Goal: Obtain resource: Download file/media

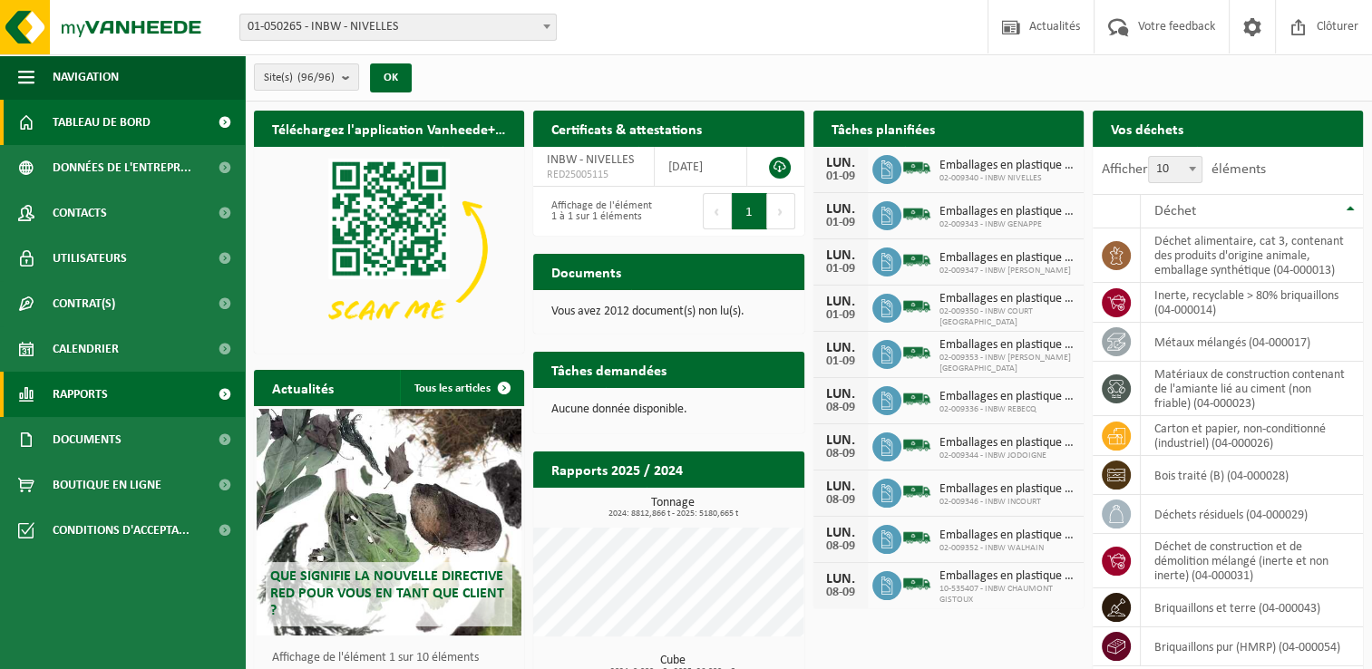
click at [120, 397] on link "Rapports" at bounding box center [122, 394] width 245 height 45
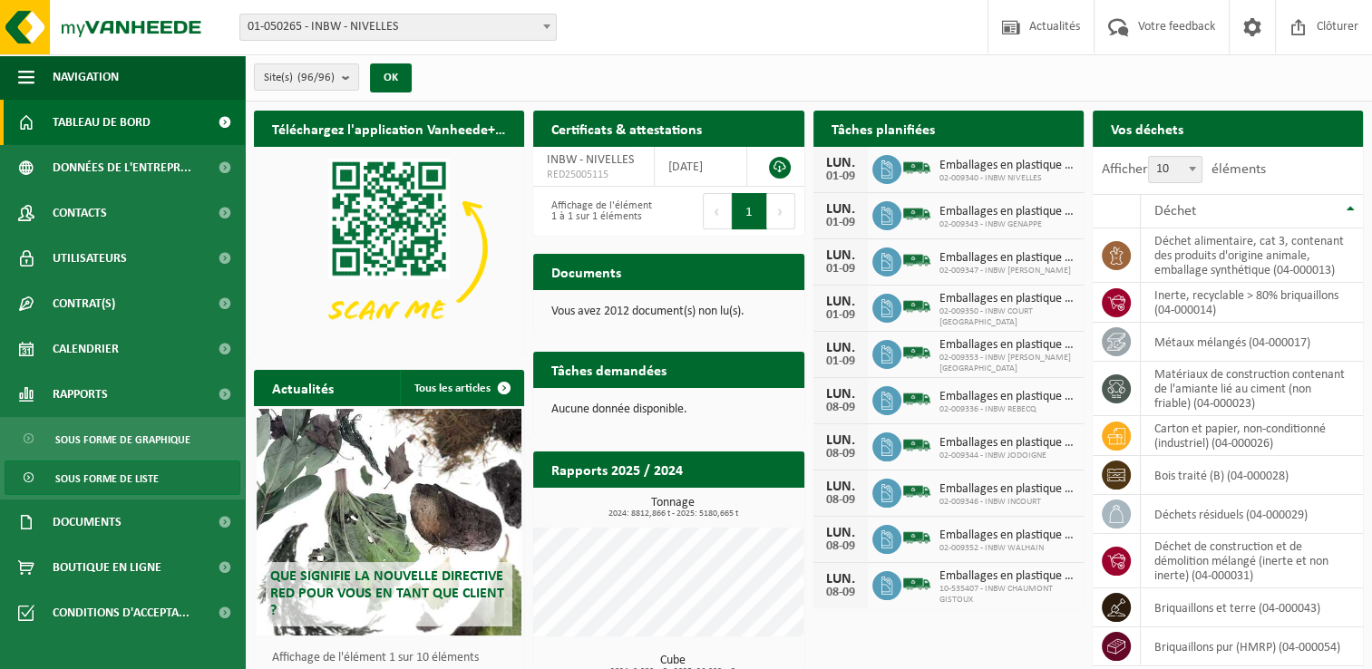
click at [90, 474] on span "Sous forme de liste" at bounding box center [106, 479] width 103 height 34
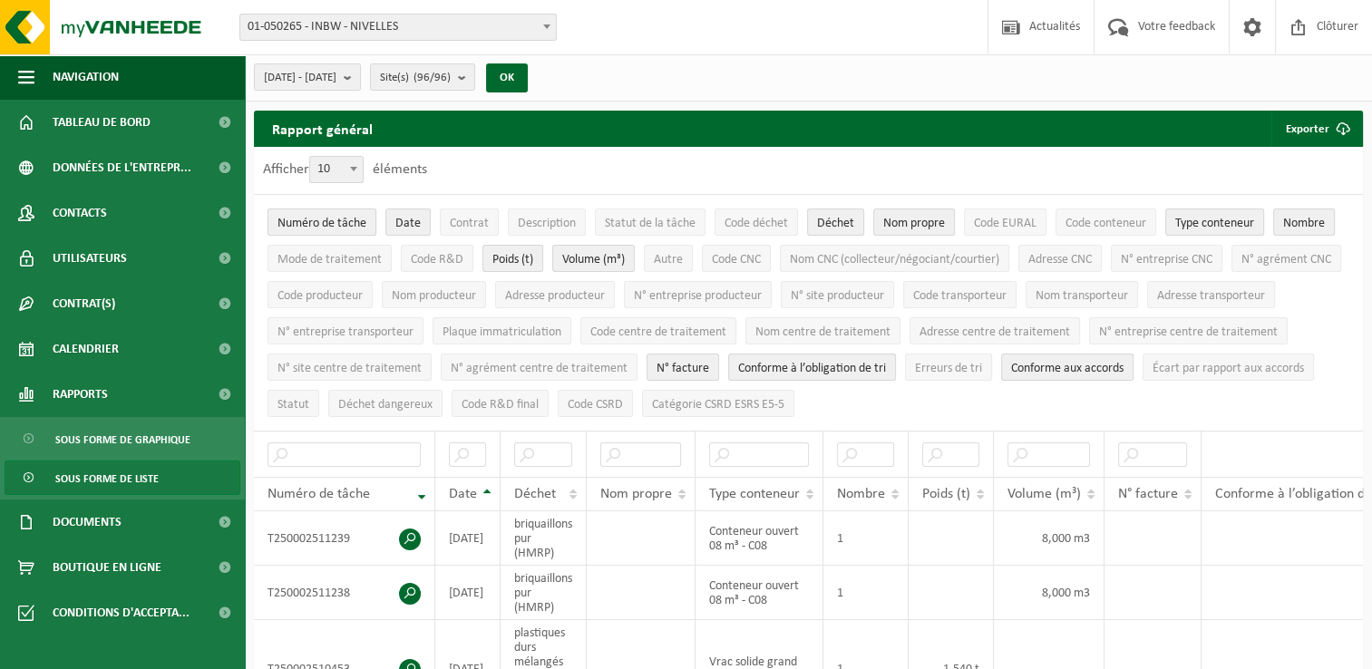
click at [325, 220] on span "Numéro de tâche" at bounding box center [322, 224] width 89 height 14
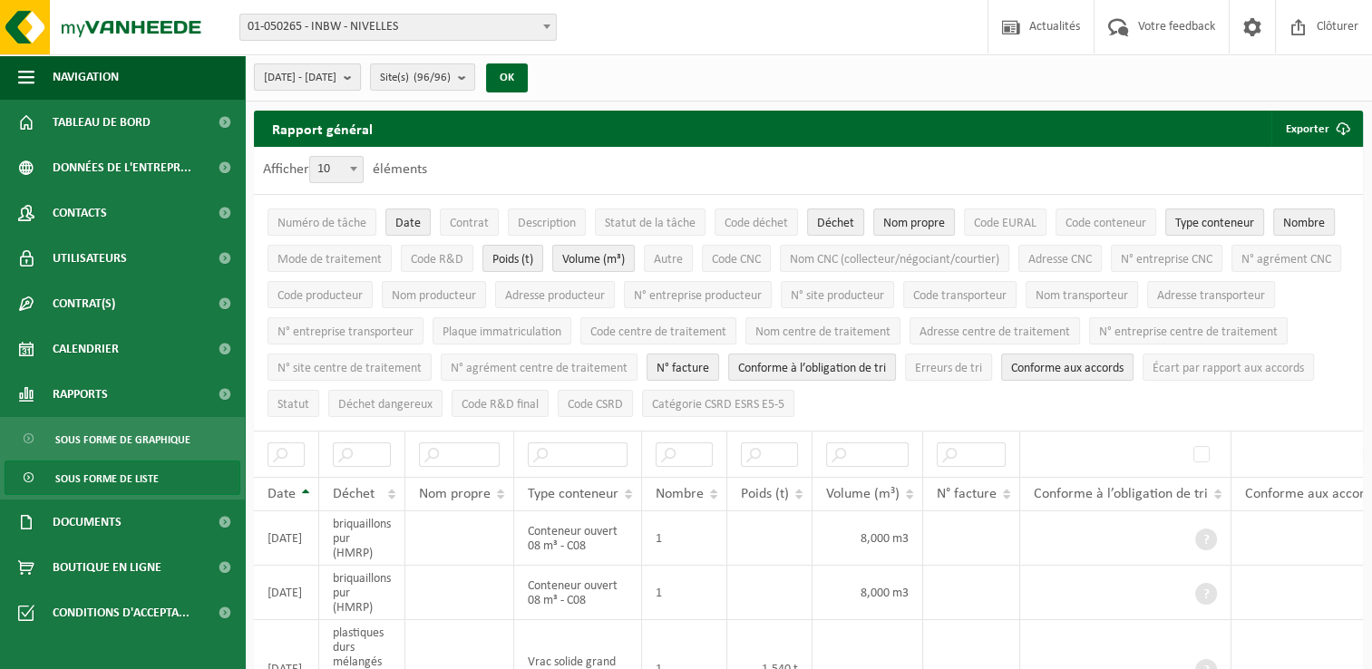
click at [360, 84] on b "submit" at bounding box center [352, 76] width 16 height 25
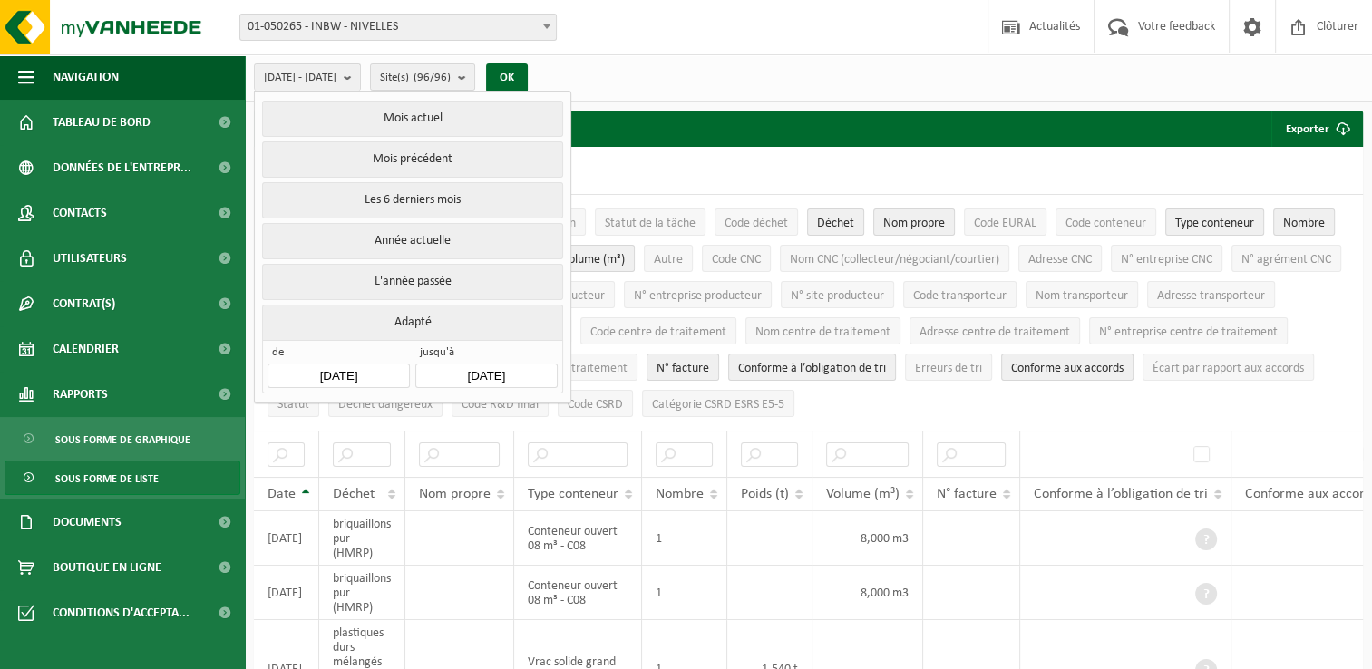
click at [356, 366] on input "[DATE]" at bounding box center [338, 376] width 141 height 24
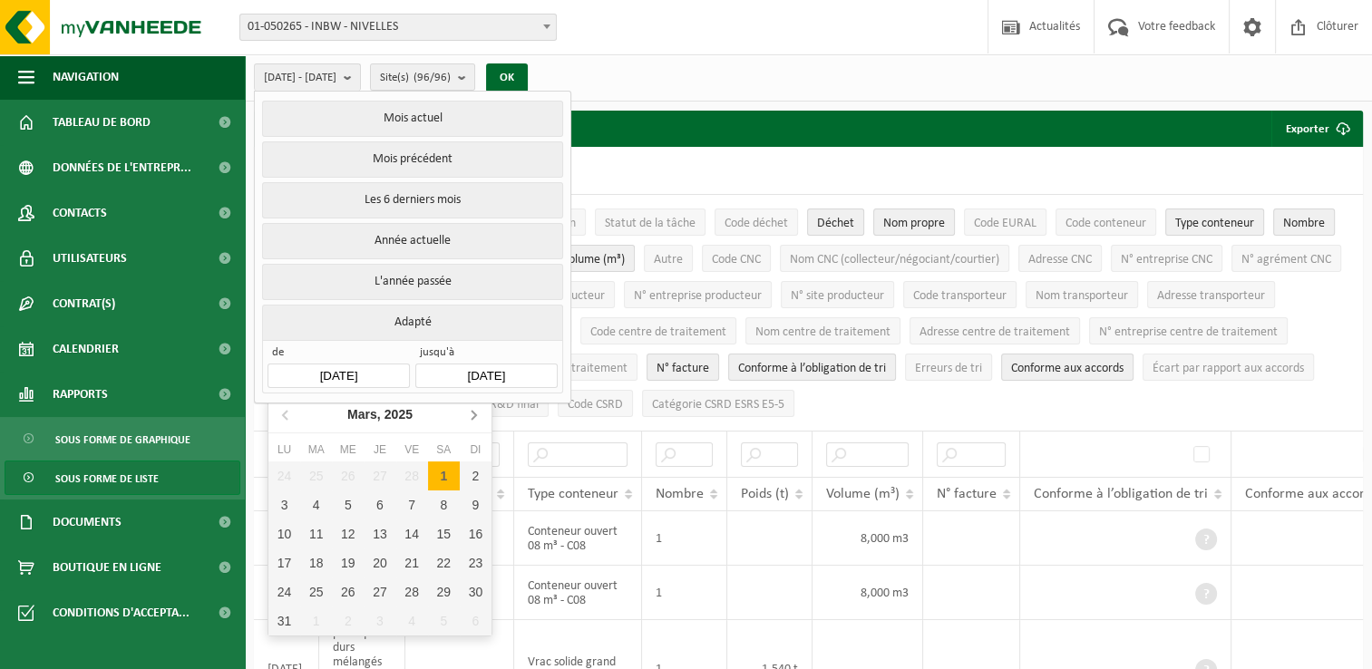
click at [475, 419] on icon at bounding box center [473, 414] width 29 height 29
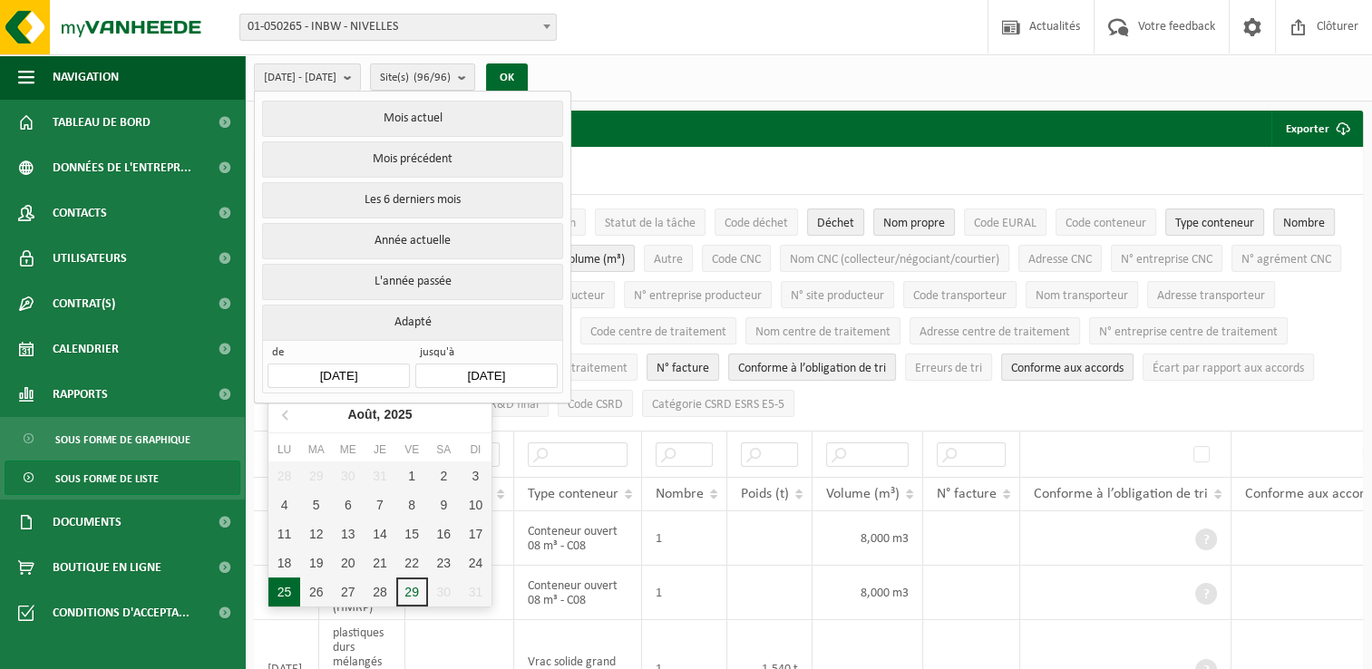
click at [283, 594] on div "25" at bounding box center [284, 592] width 32 height 29
type input "[DATE]"
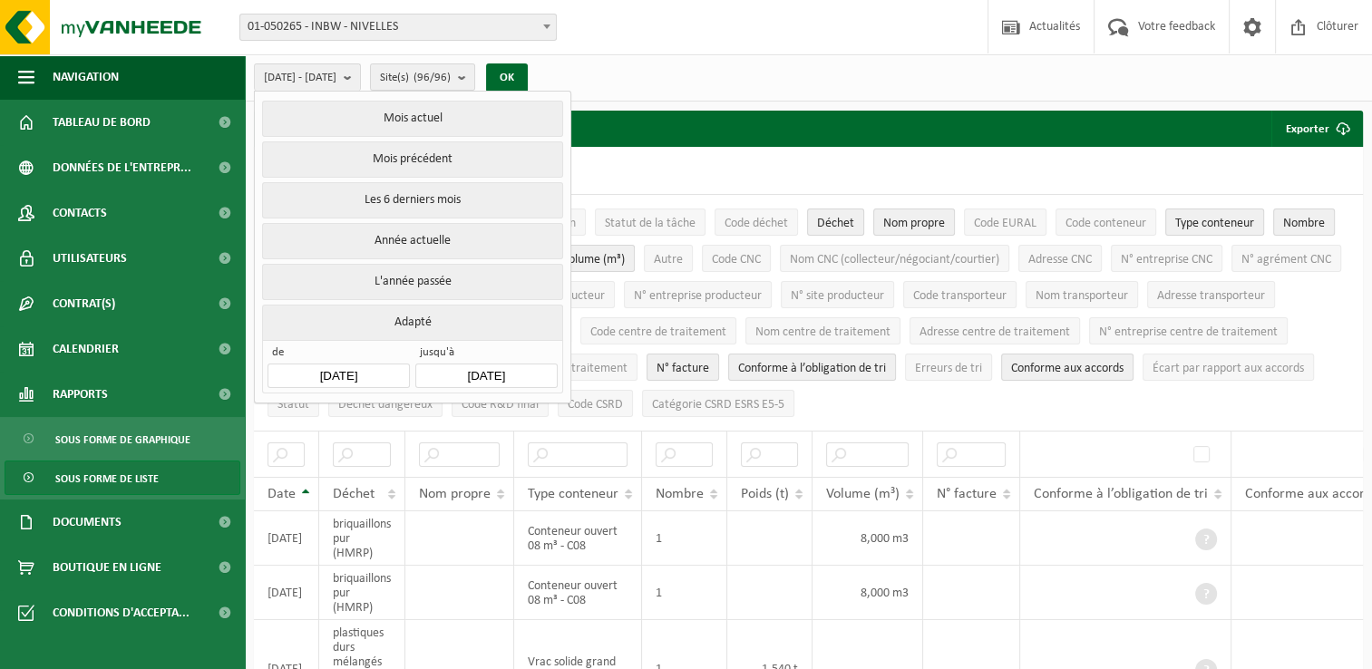
click at [530, 375] on input "[DATE]" at bounding box center [485, 376] width 141 height 24
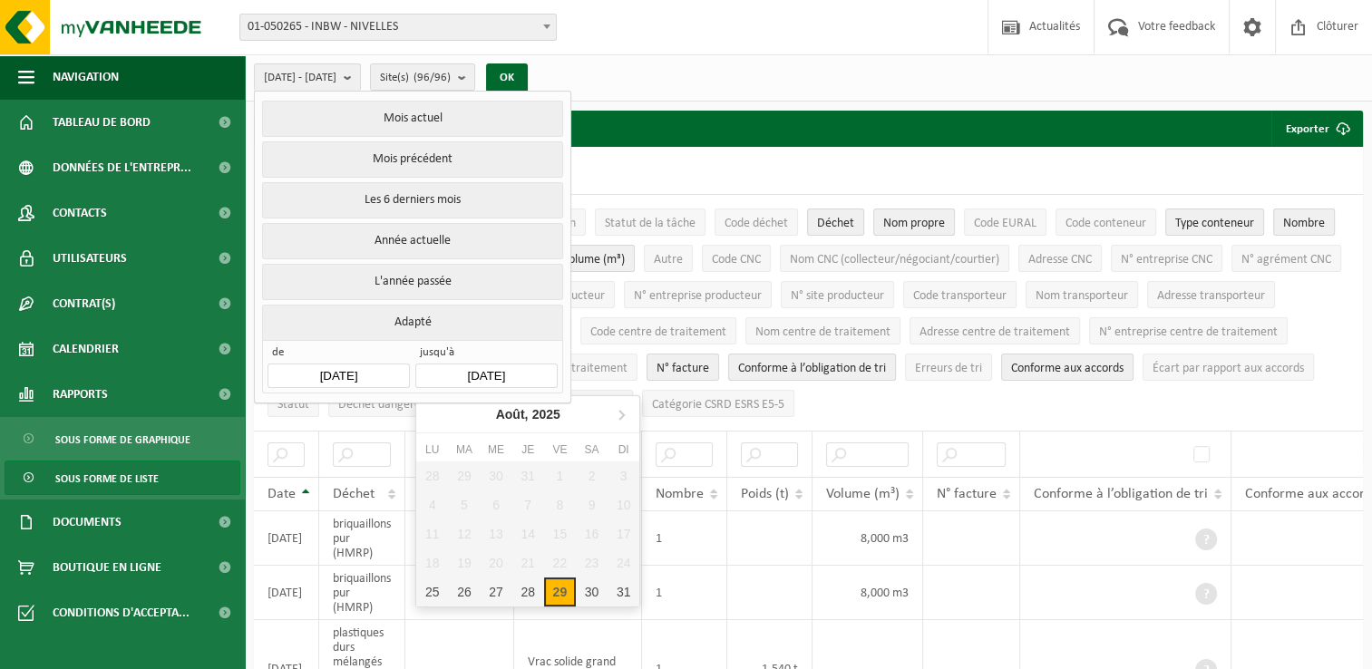
click at [562, 592] on div "29" at bounding box center [560, 592] width 32 height 29
type input "[DATE]"
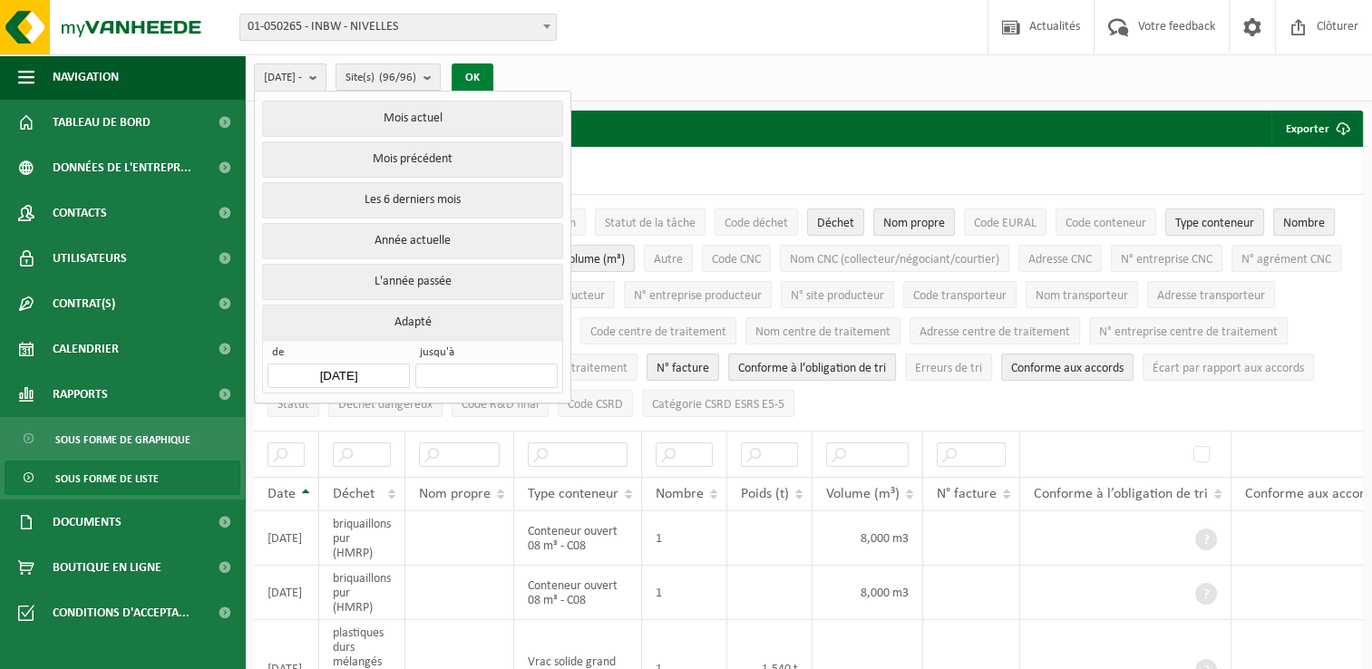
click at [493, 77] on button "OK" at bounding box center [473, 77] width 42 height 29
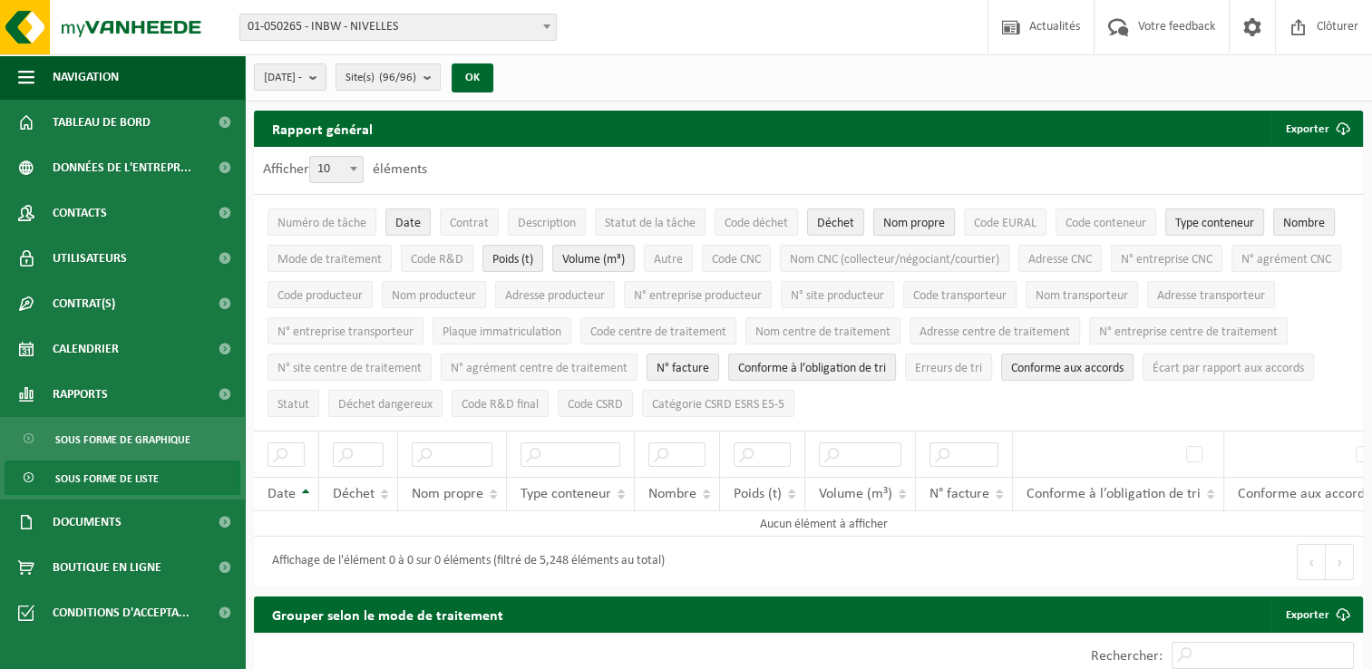
click at [900, 227] on span "Nom propre" at bounding box center [914, 224] width 62 height 14
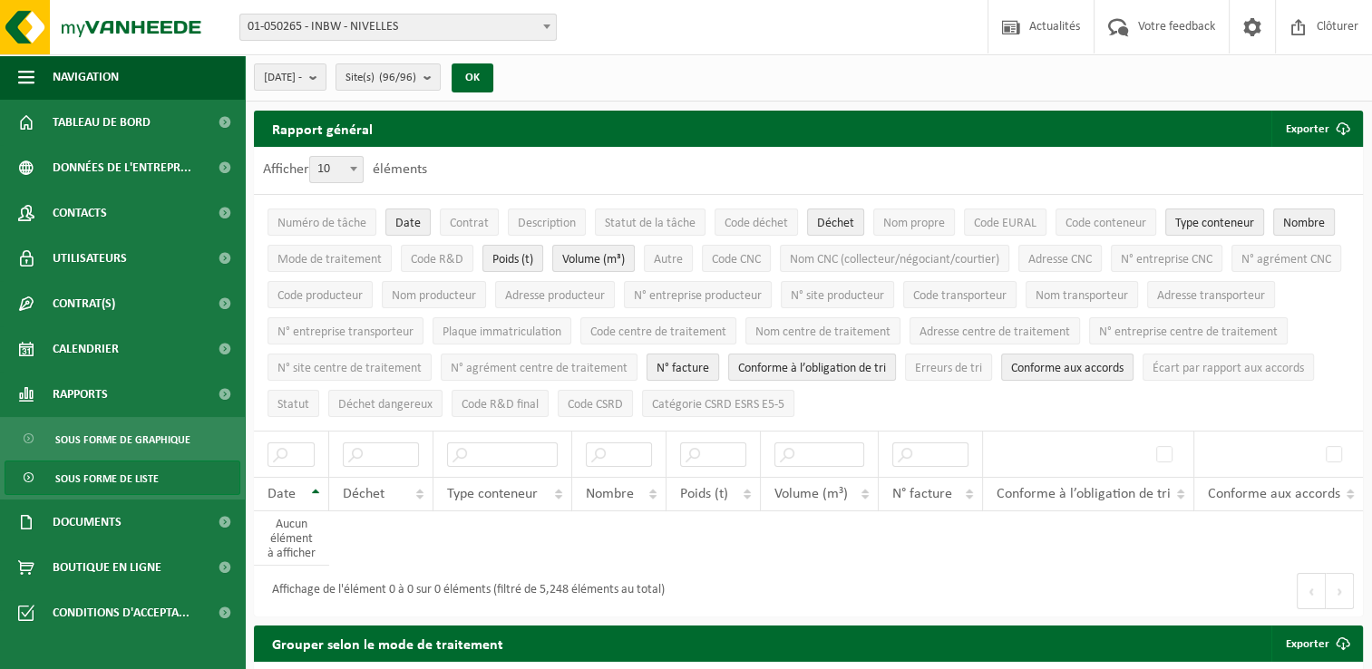
click at [709, 367] on span "N° facture" at bounding box center [683, 369] width 53 height 14
click at [886, 366] on span "Conforme à l’obligation de tri" at bounding box center [812, 369] width 148 height 14
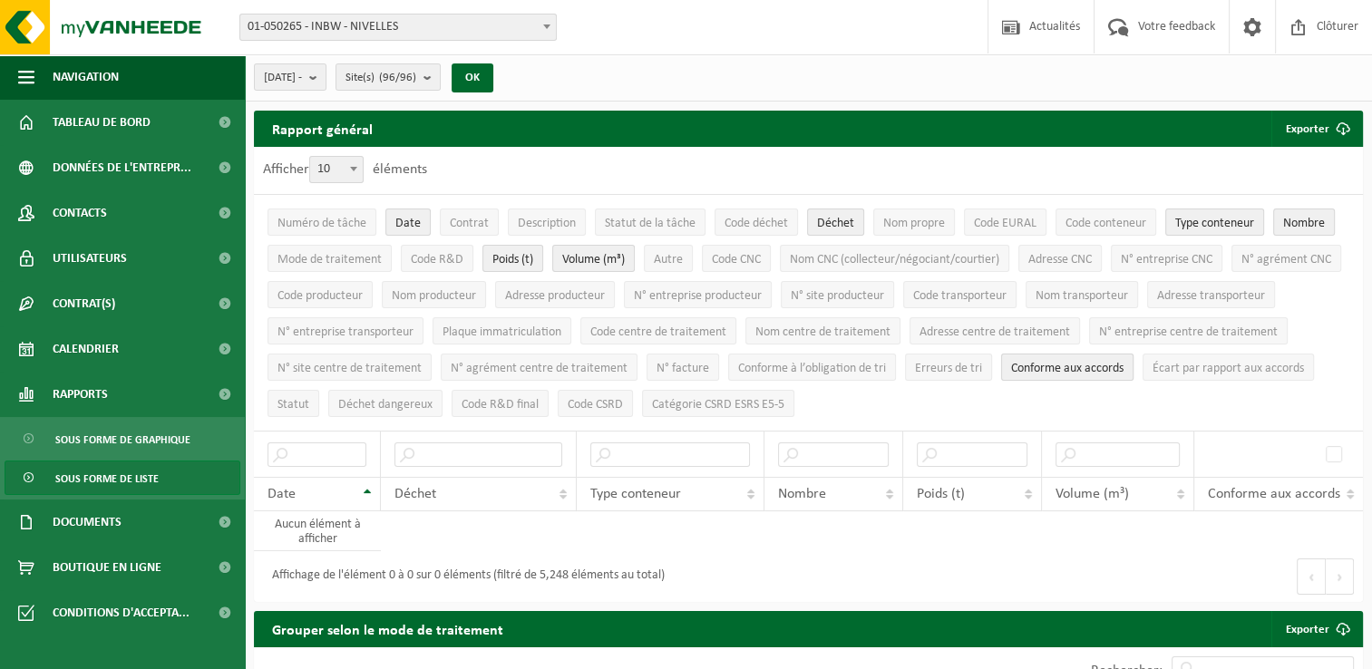
click at [1124, 363] on span "Conforme aux accords" at bounding box center [1067, 369] width 112 height 14
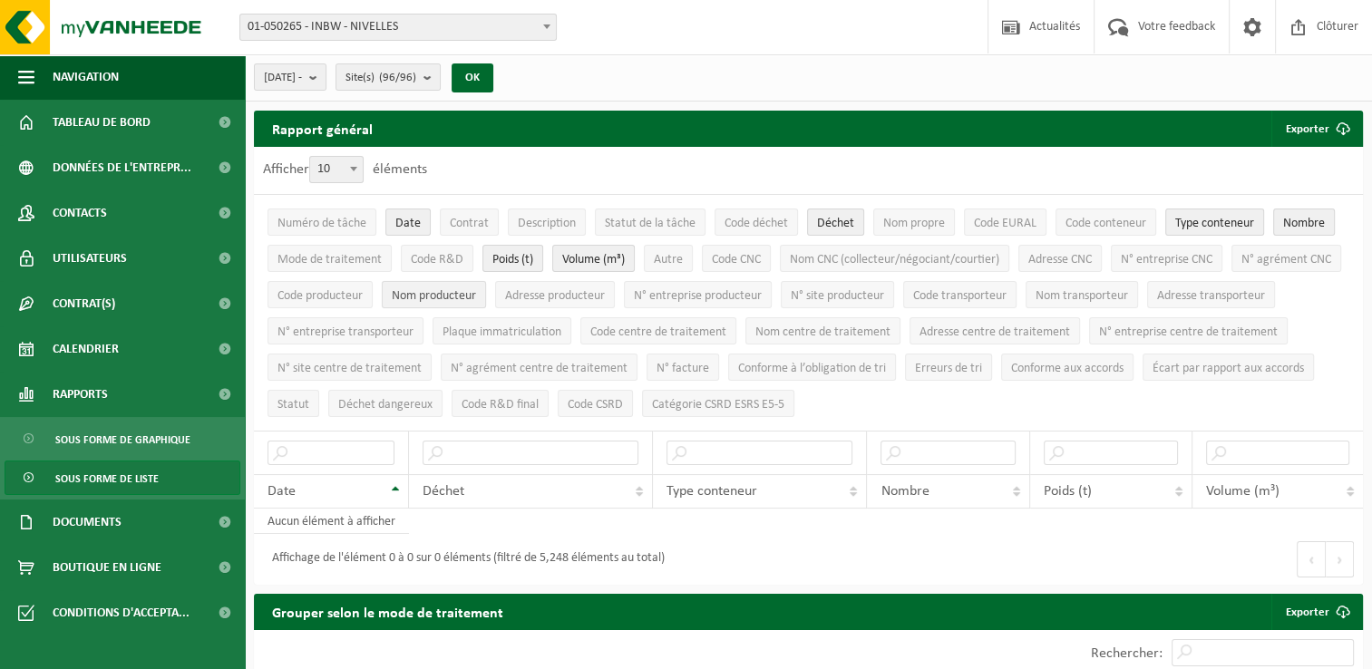
click at [476, 289] on span "Nom producteur" at bounding box center [434, 296] width 84 height 14
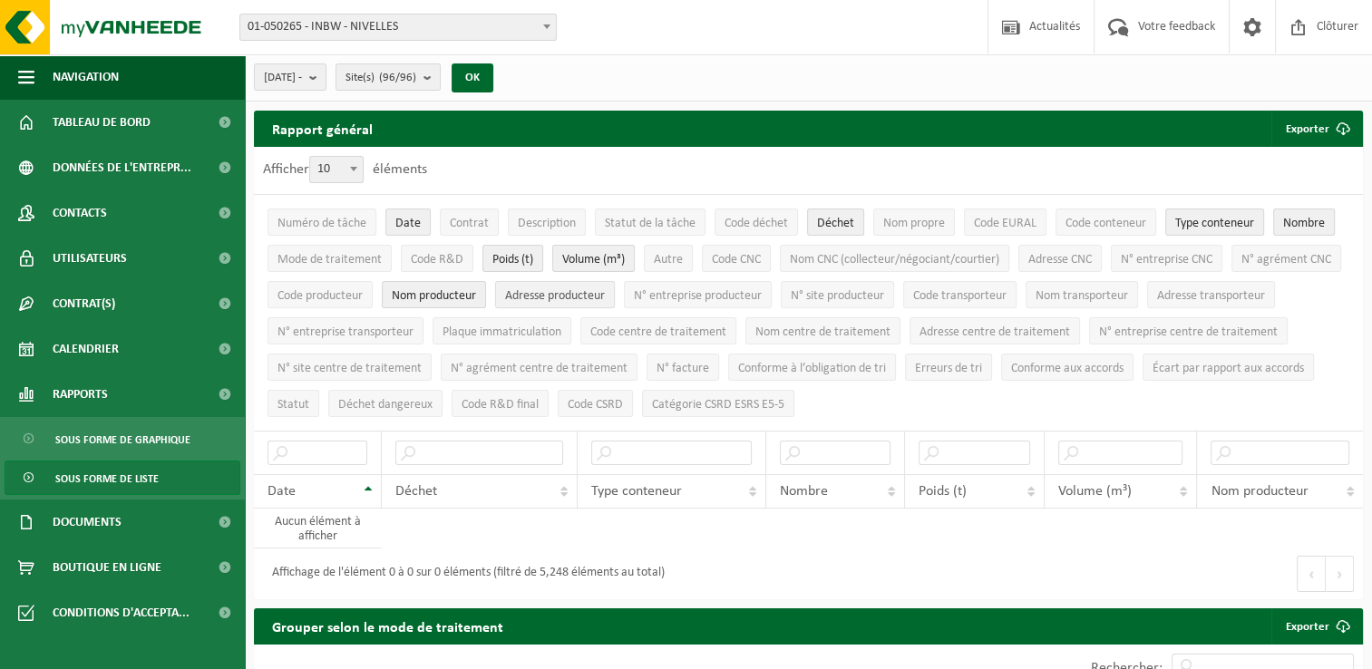
click at [605, 296] on span "Adresse producteur" at bounding box center [555, 296] width 100 height 14
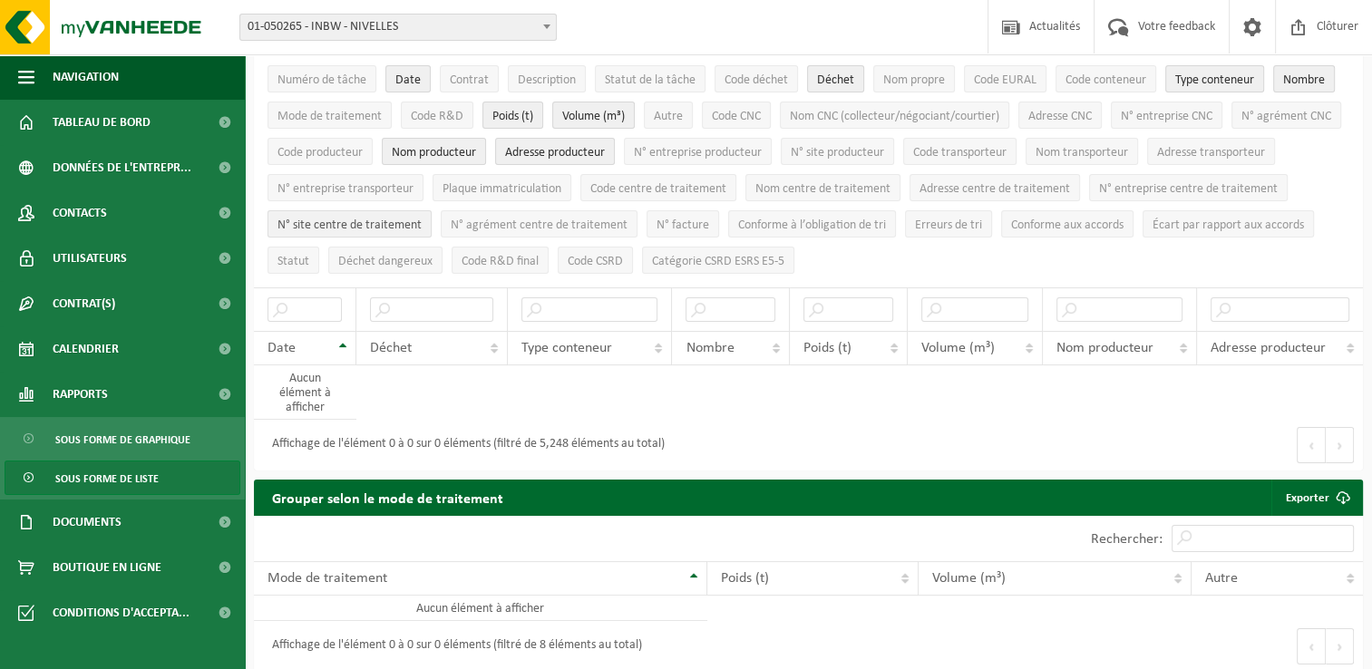
scroll to position [45, 0]
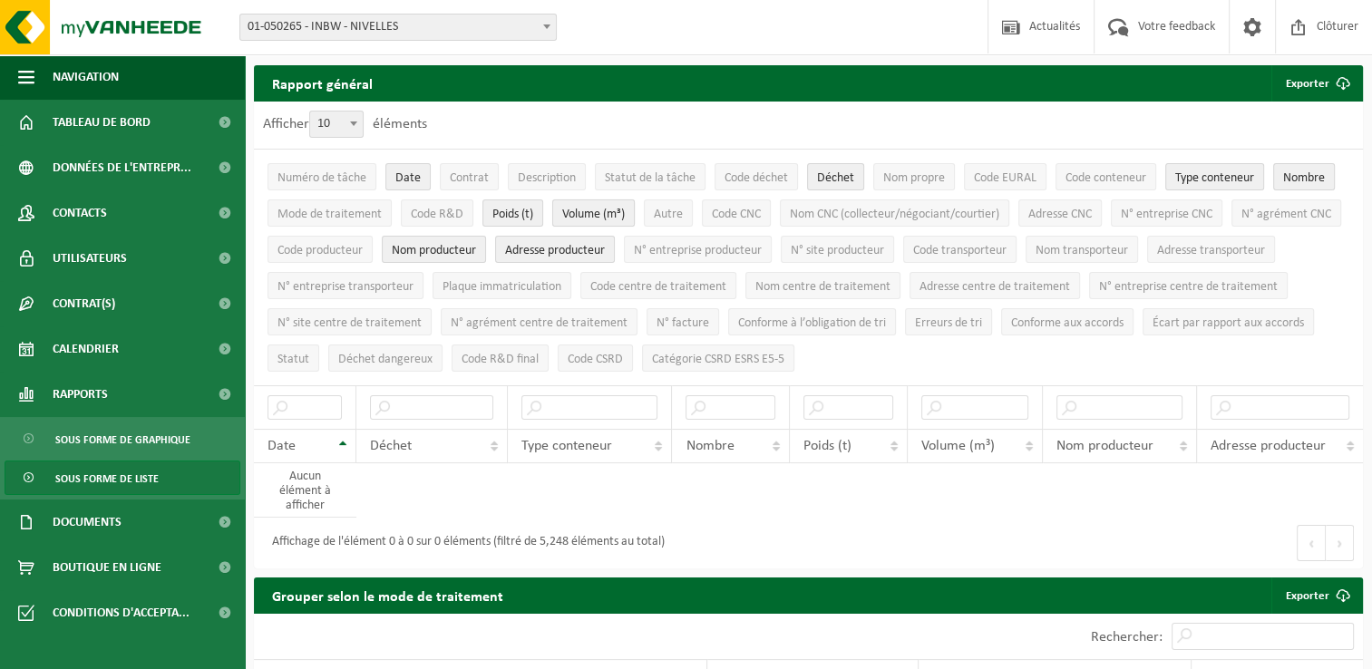
click at [613, 214] on span "Volume (m³)" at bounding box center [593, 215] width 63 height 14
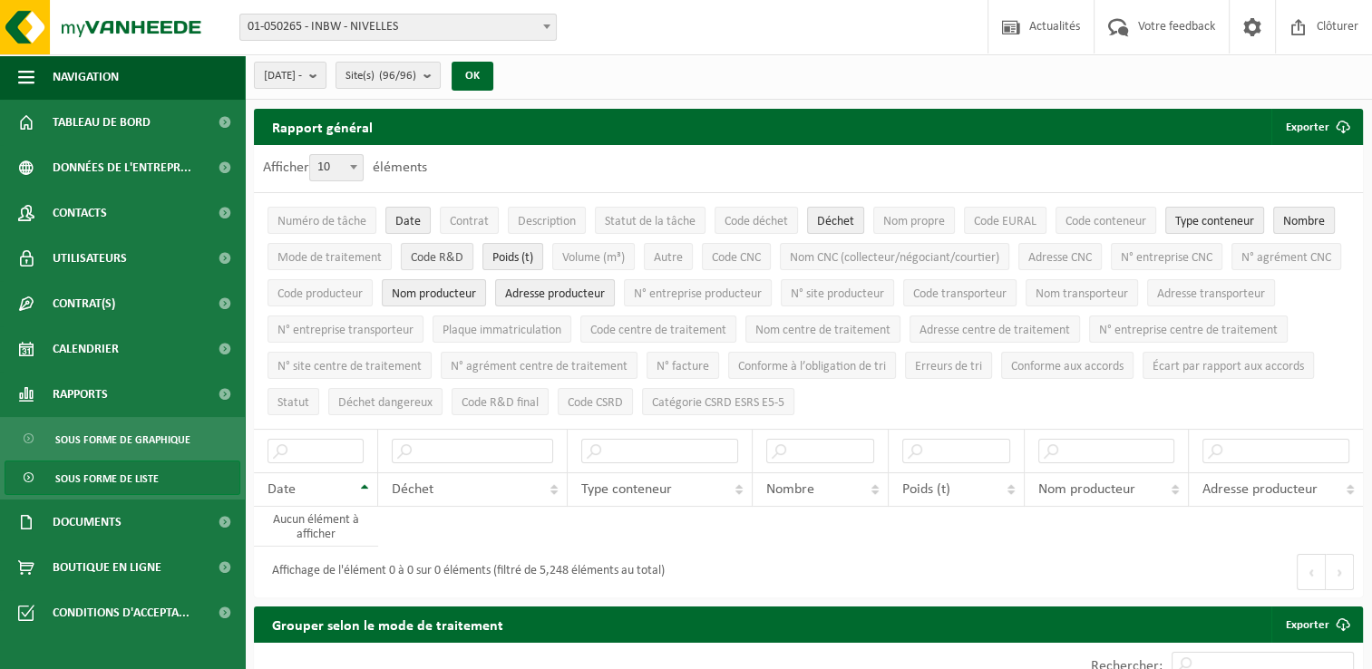
scroll to position [0, 0]
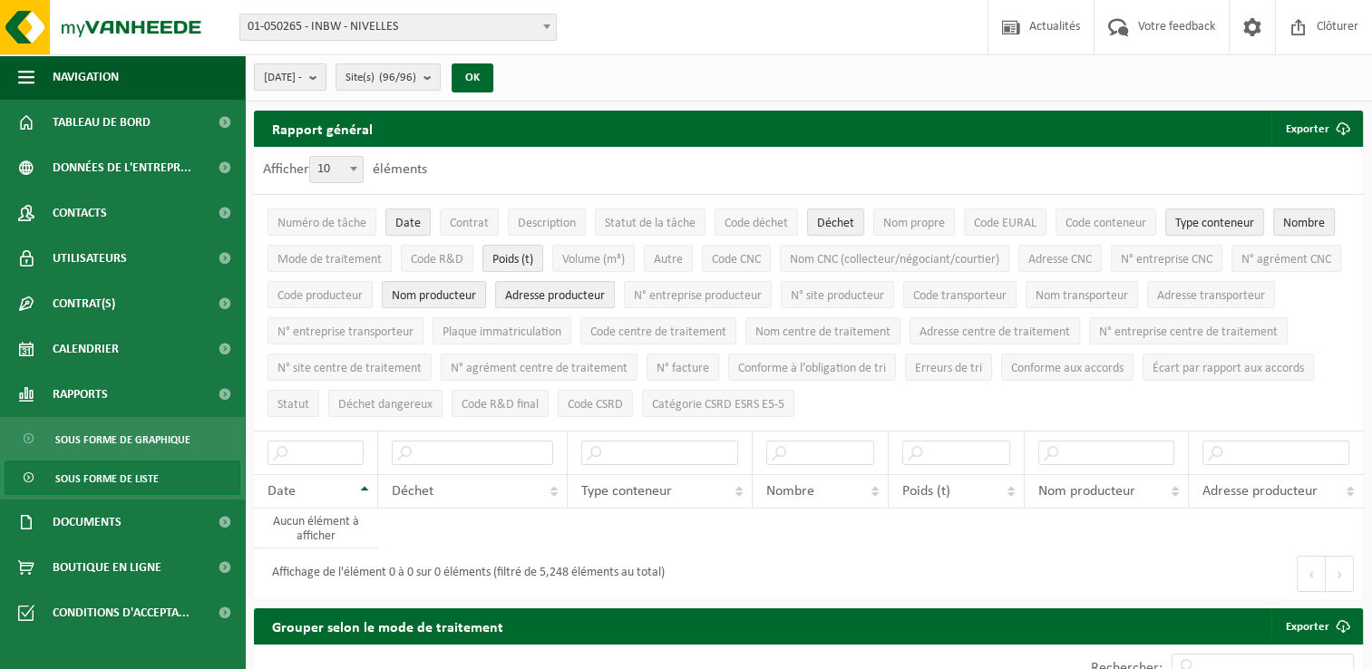
click at [326, 77] on b "submit" at bounding box center [317, 76] width 16 height 25
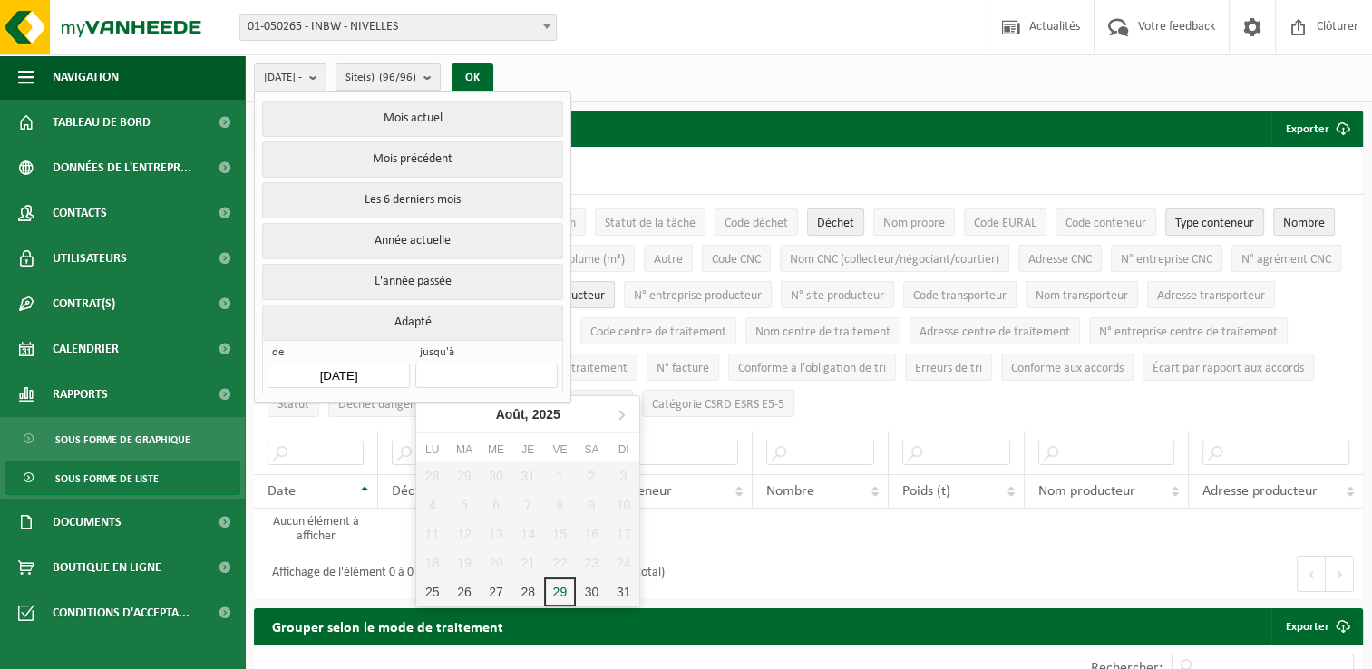
click at [475, 368] on input "text" at bounding box center [485, 376] width 141 height 24
click at [559, 593] on div "29" at bounding box center [560, 592] width 32 height 29
type input "[DATE]"
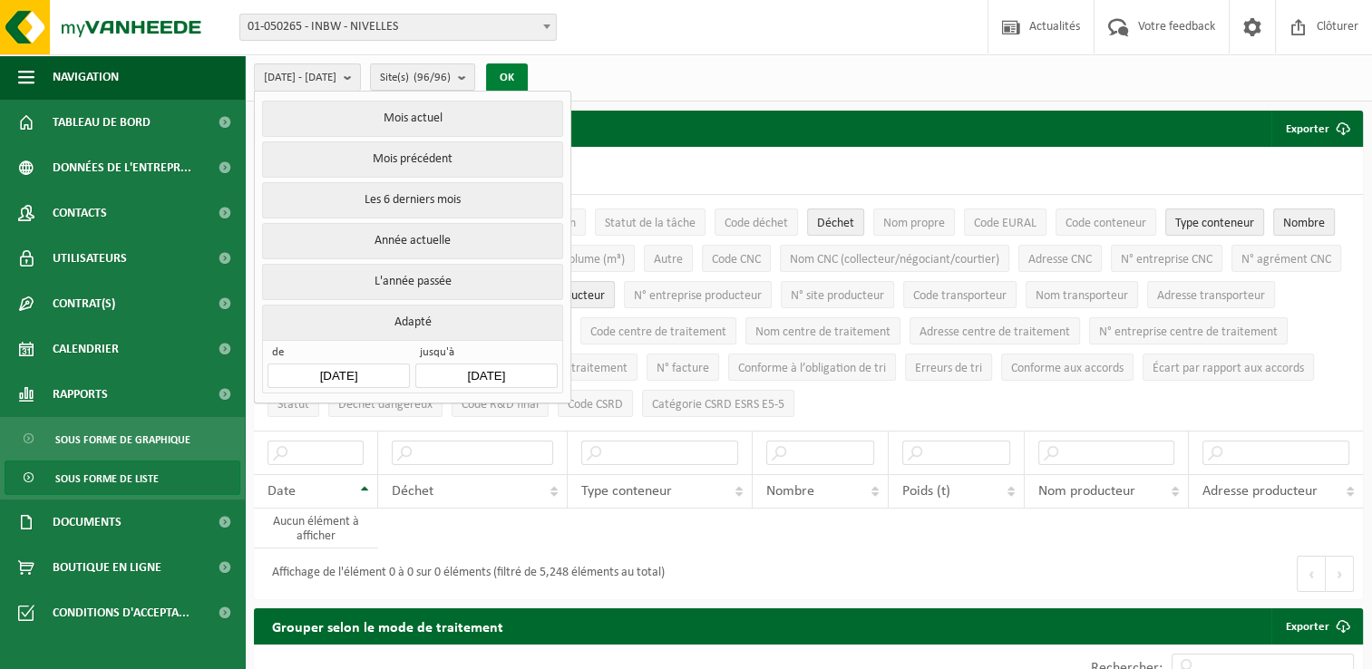
click at [528, 74] on button "OK" at bounding box center [507, 77] width 42 height 29
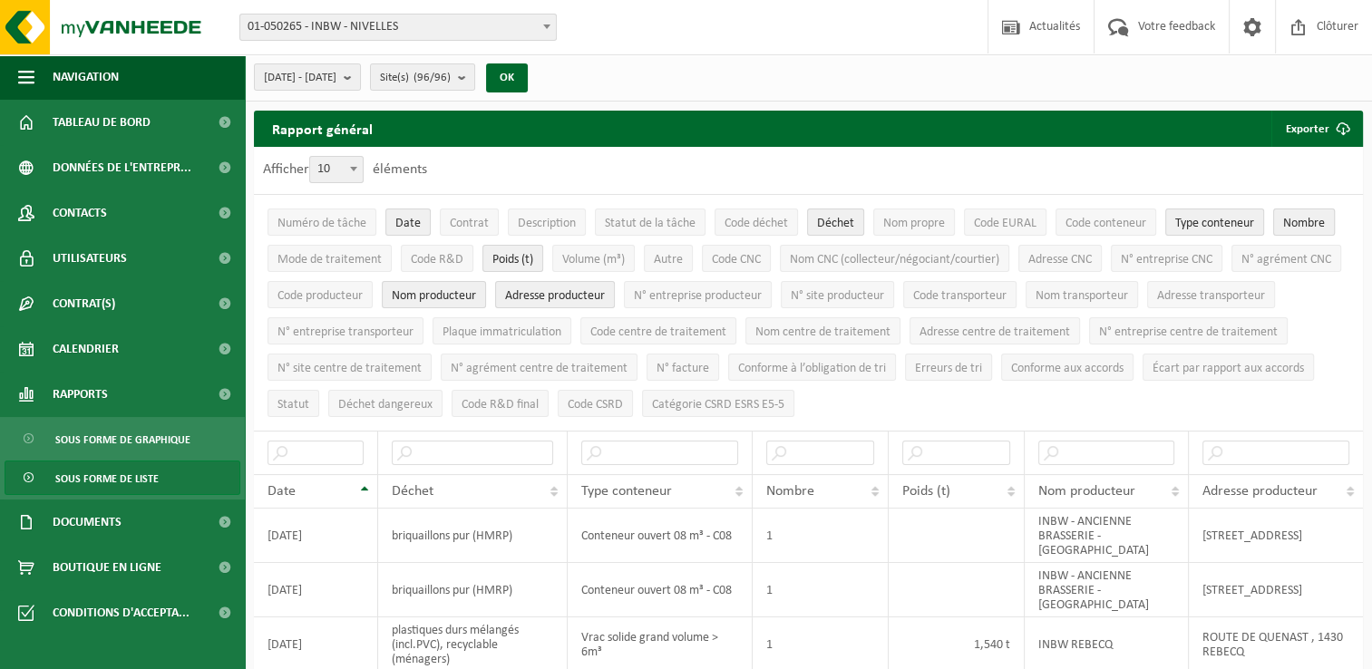
click at [1295, 229] on span "Nombre" at bounding box center [1304, 224] width 42 height 14
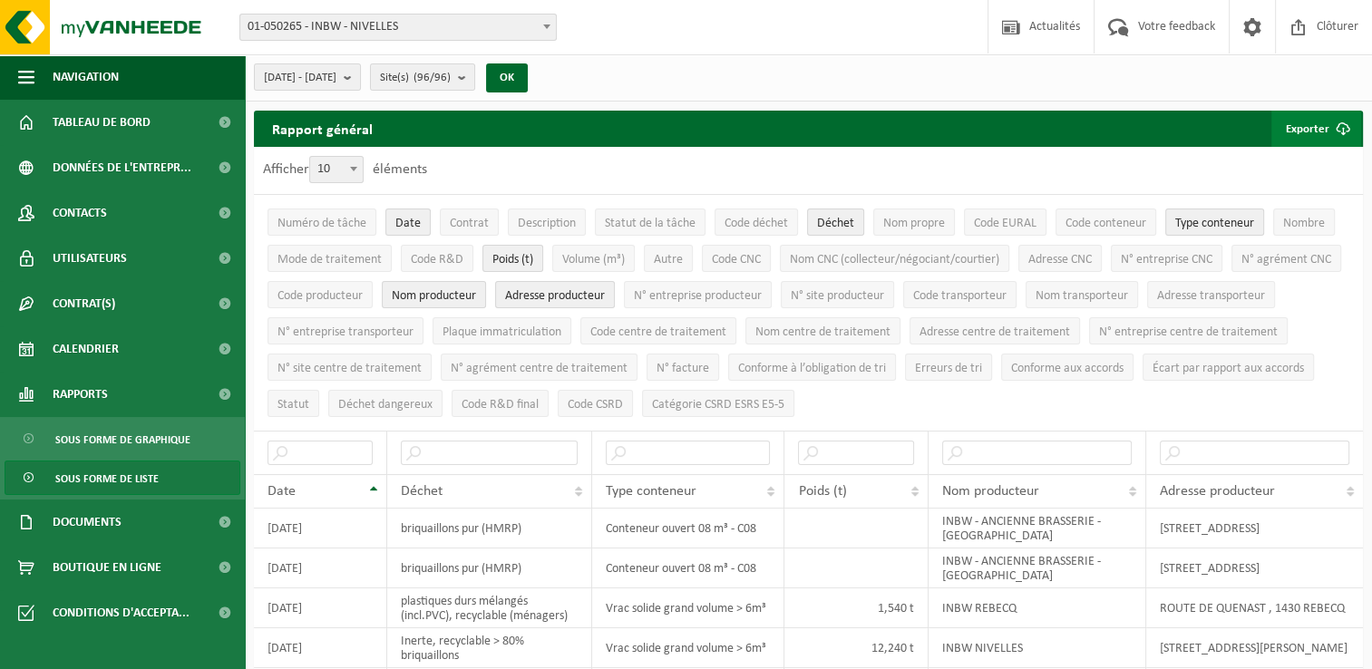
click at [1326, 138] on span "submit" at bounding box center [1343, 129] width 36 height 36
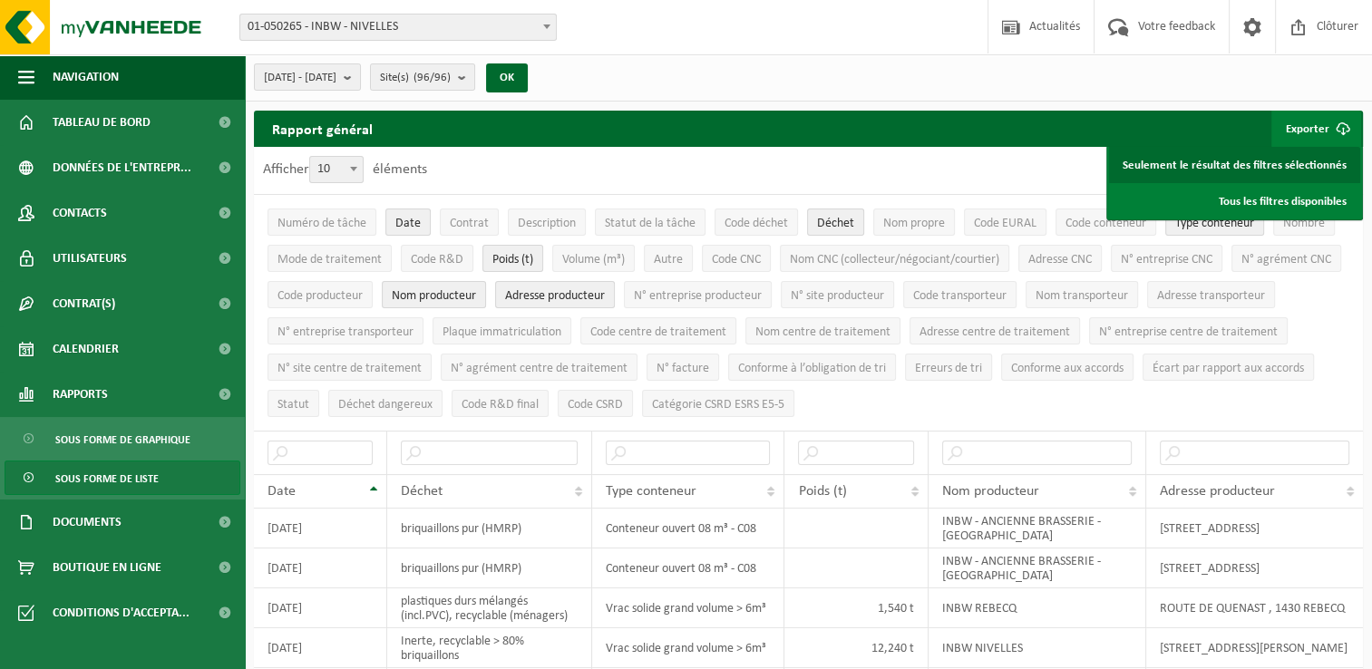
click at [1262, 171] on link "Seulement le résultat des filtres sélectionnés" at bounding box center [1234, 165] width 251 height 36
click at [337, 80] on span "[DATE] - [DATE]" at bounding box center [300, 77] width 73 height 27
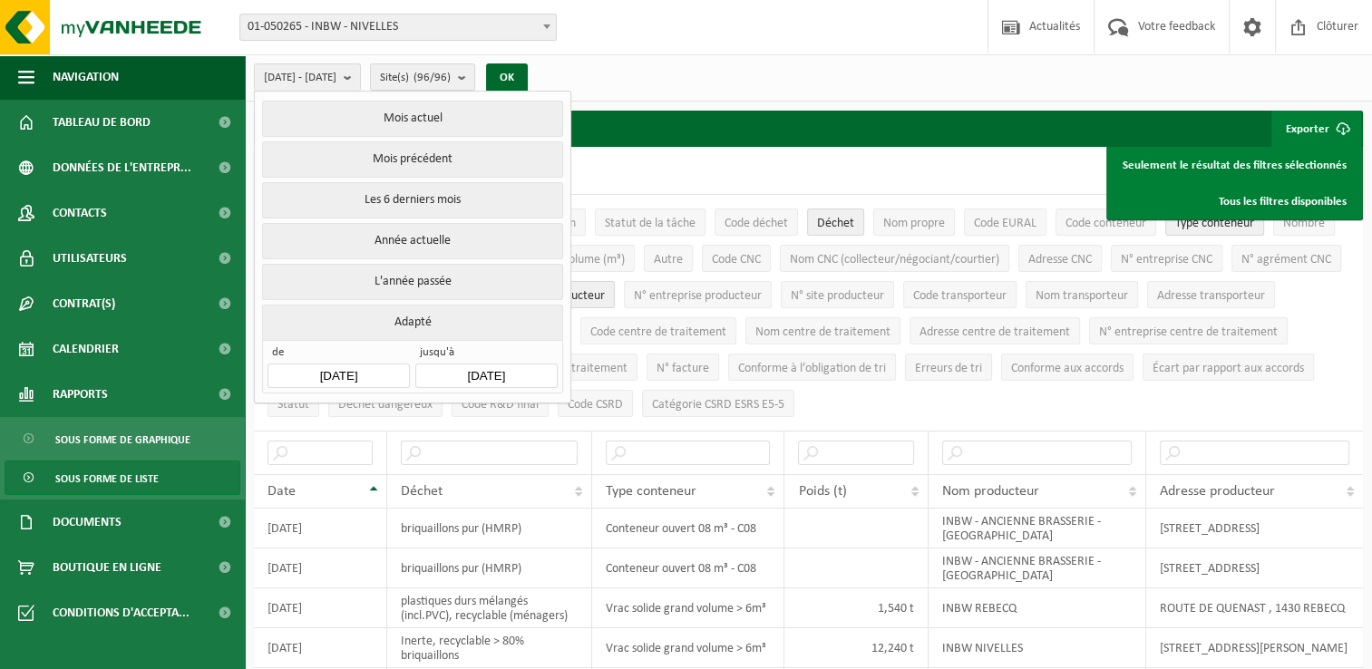
click at [364, 374] on input "[DATE]" at bounding box center [338, 376] width 141 height 24
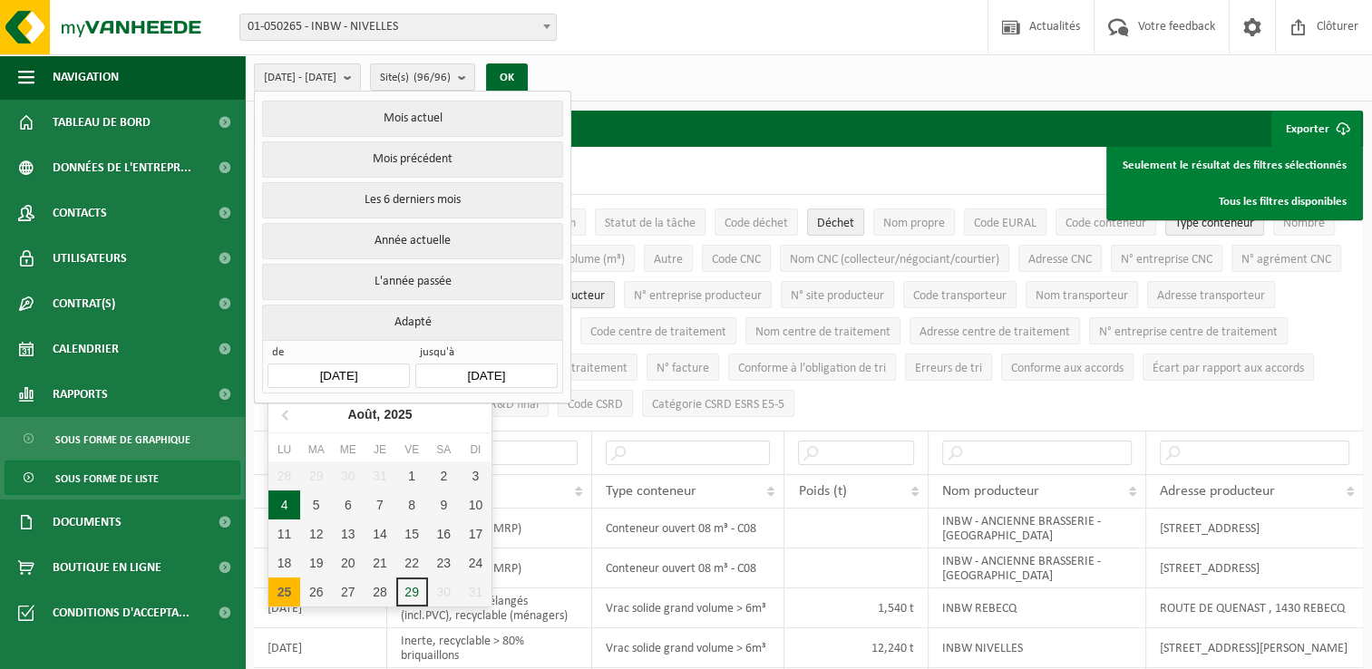
click at [283, 504] on div "4" at bounding box center [284, 505] width 32 height 29
type input "[DATE]"
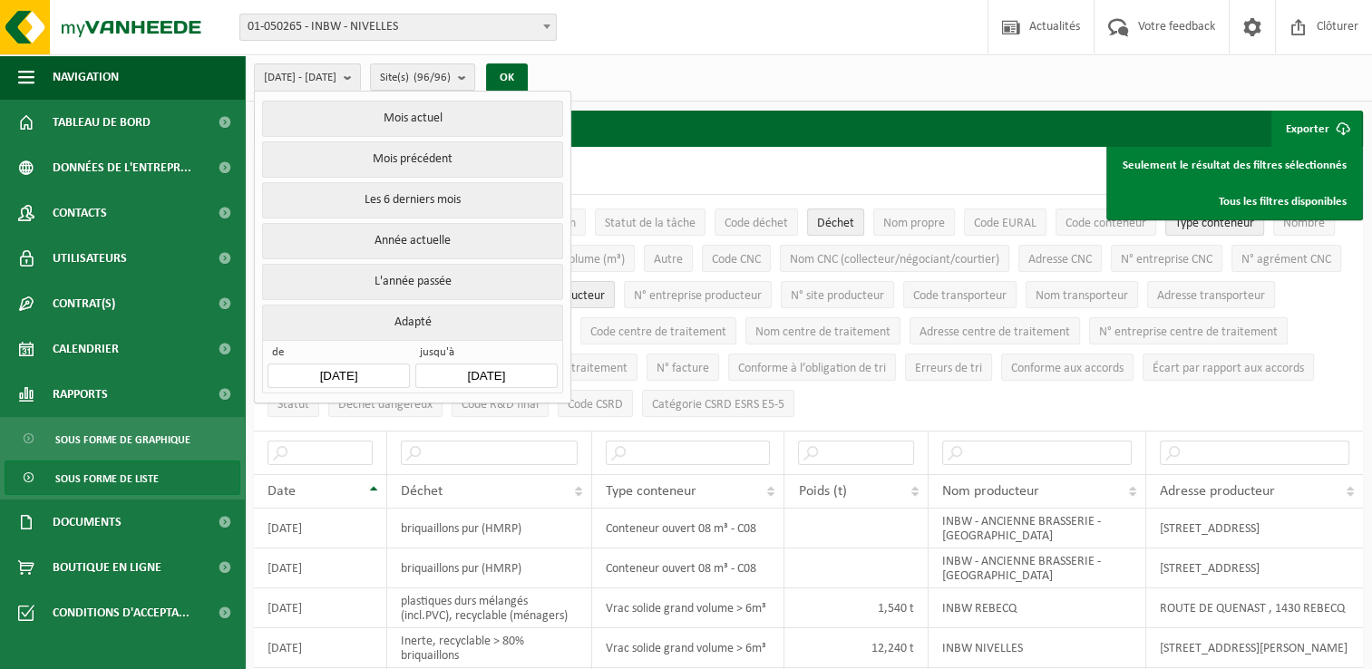
click at [504, 376] on input "[DATE]" at bounding box center [485, 376] width 141 height 24
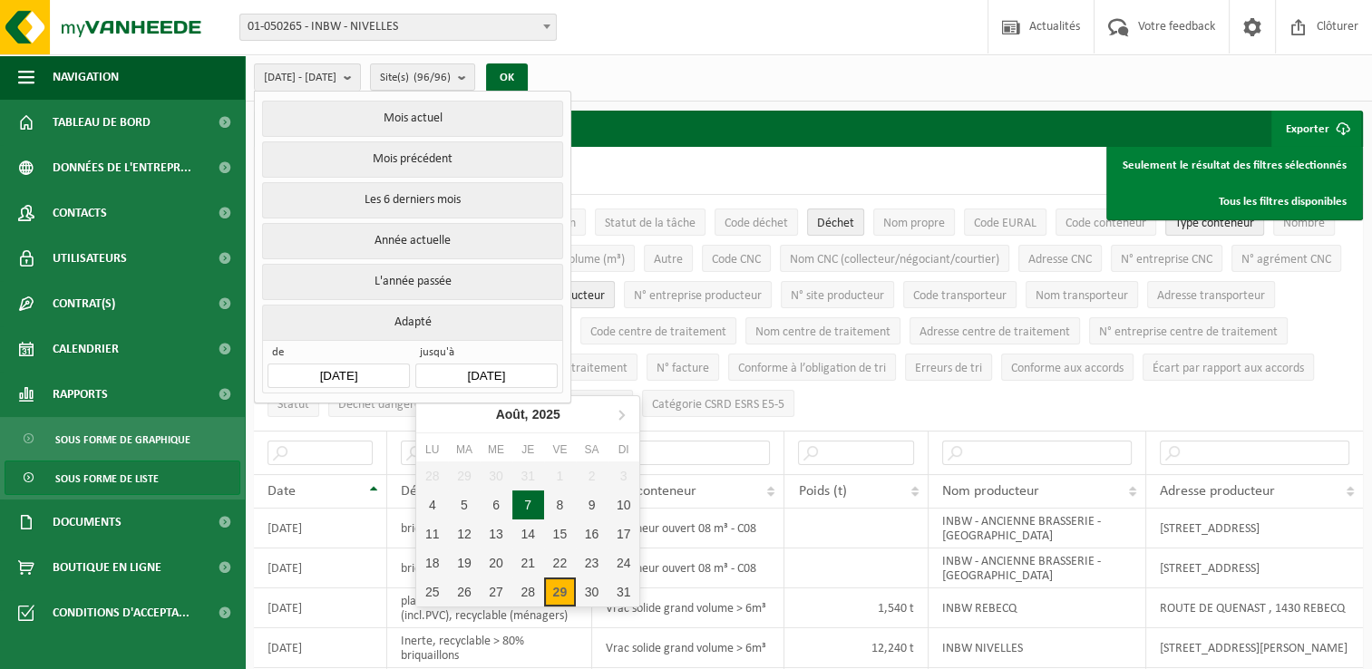
click at [524, 509] on div "7" at bounding box center [528, 505] width 32 height 29
type input "[DATE]"
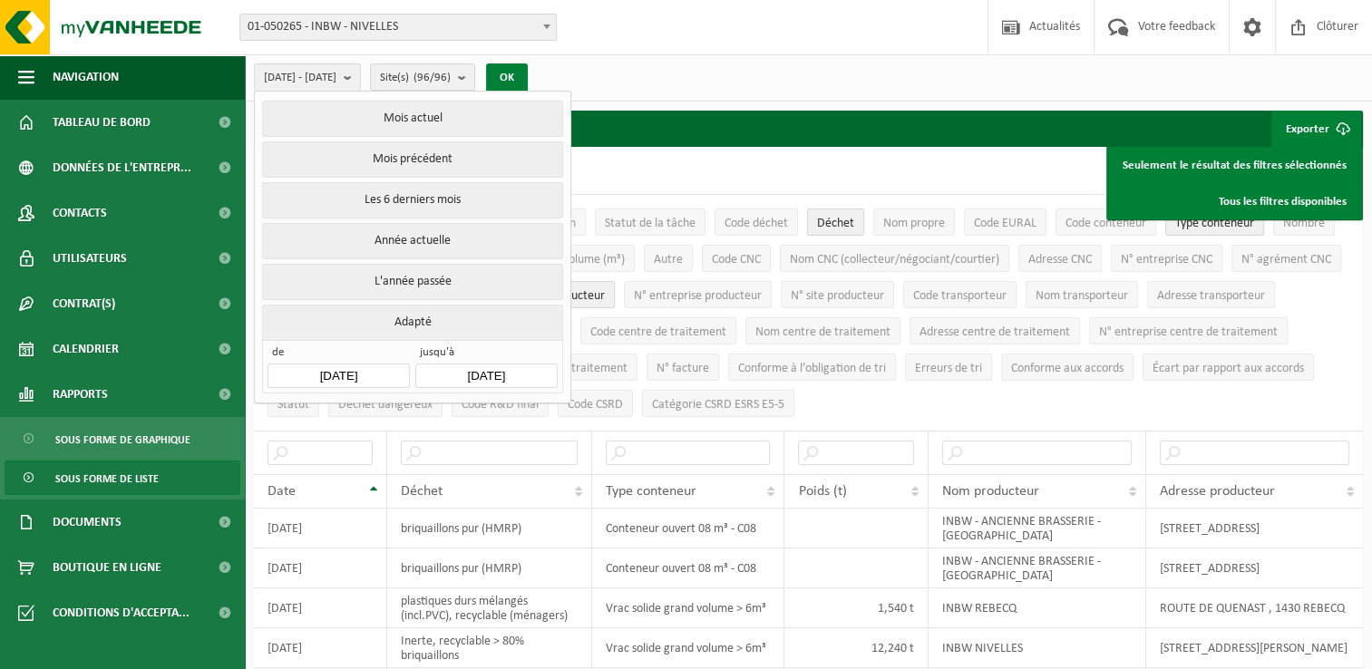
click at [528, 75] on button "OK" at bounding box center [507, 77] width 42 height 29
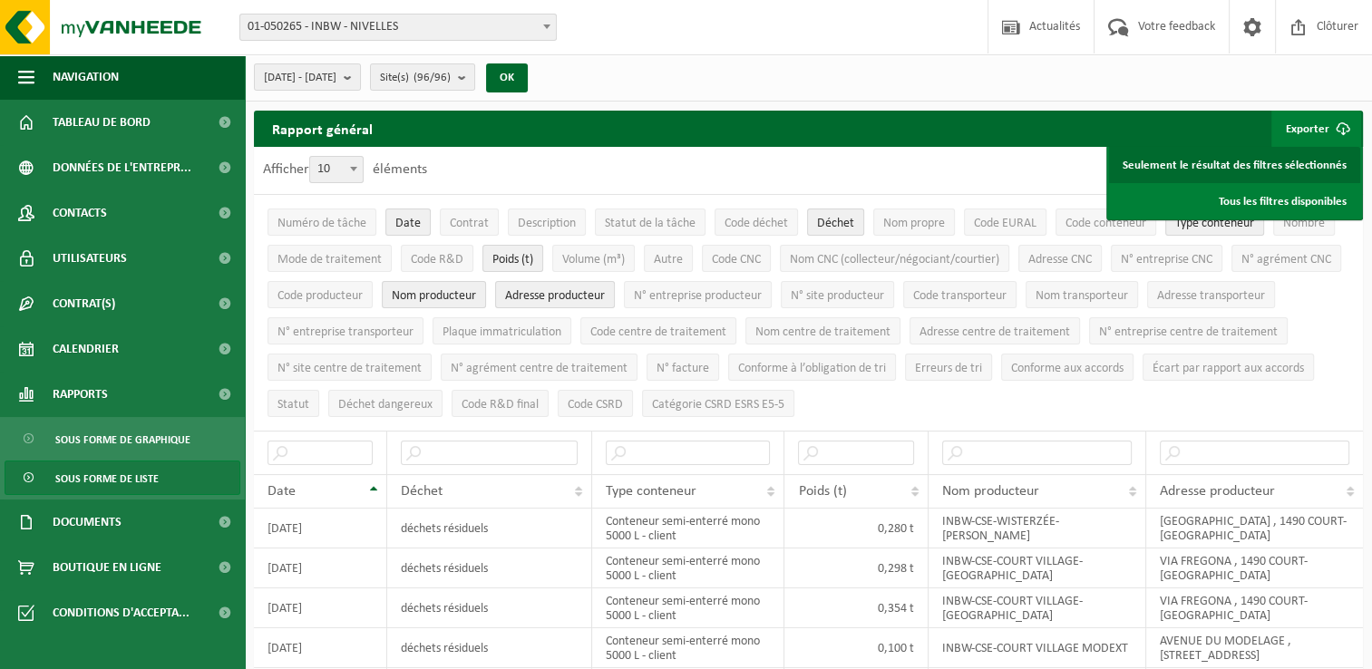
click at [1271, 169] on link "Seulement le résultat des filtres sélectionnés" at bounding box center [1234, 165] width 251 height 36
